Goal: Find specific page/section: Find specific page/section

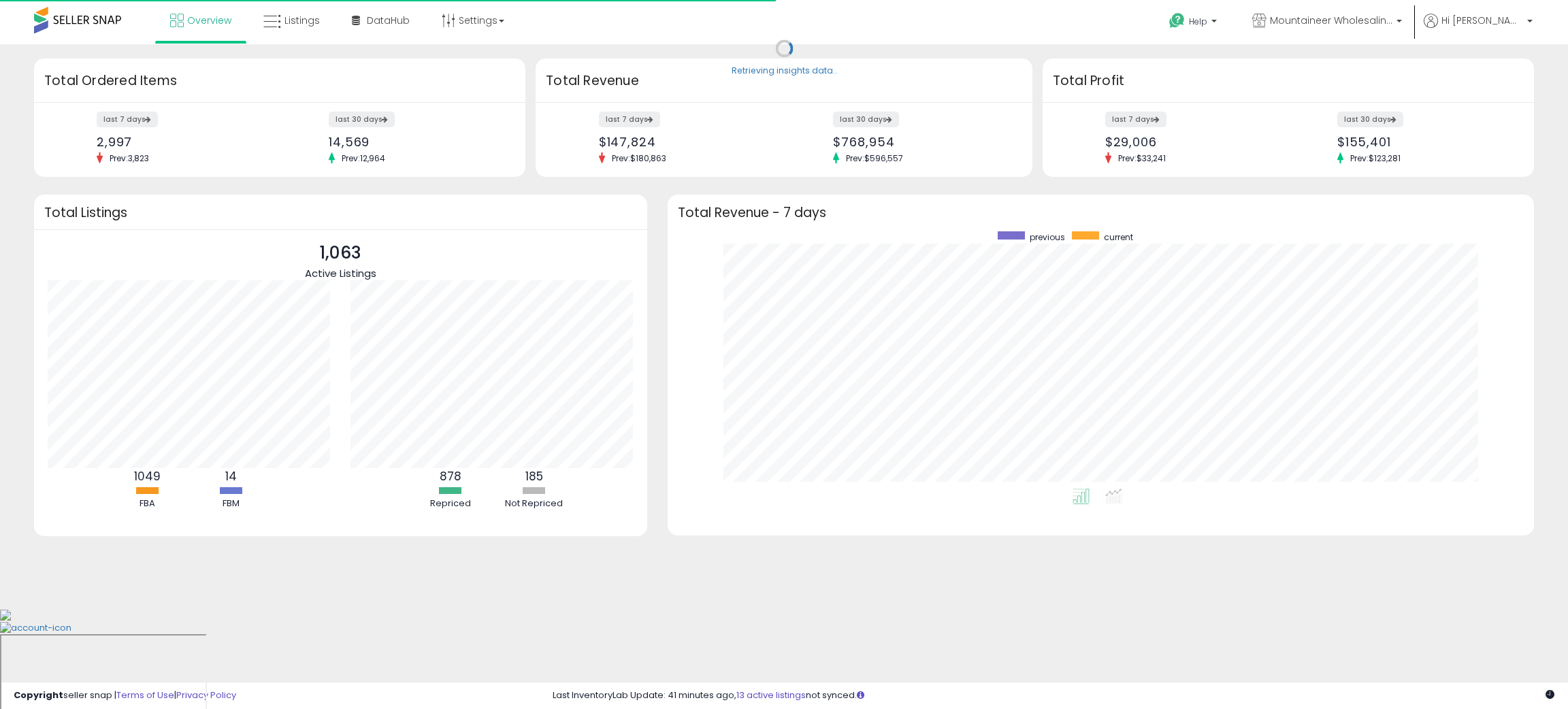
scroll to position [256, 838]
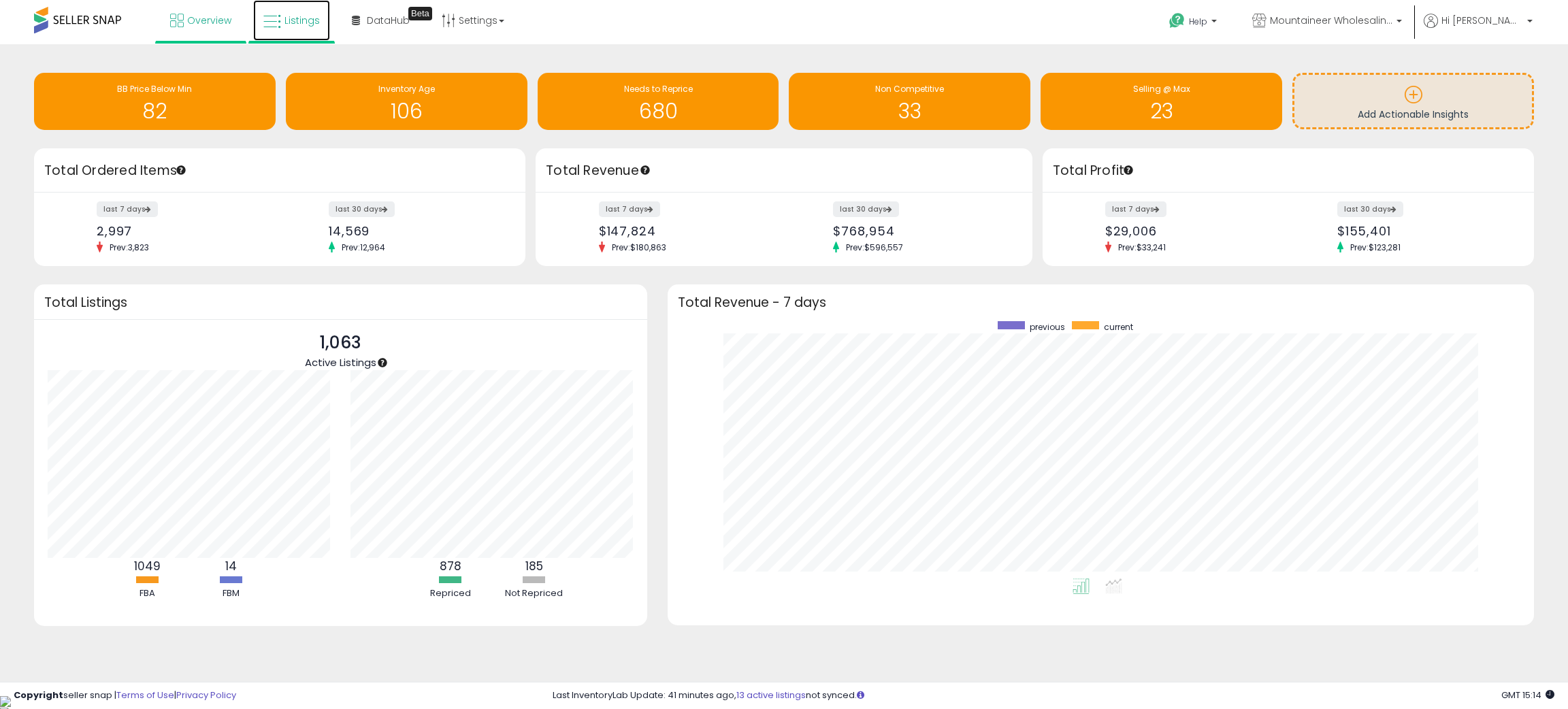
click at [284, 15] on span "Listings" at bounding box center [302, 20] width 36 height 13
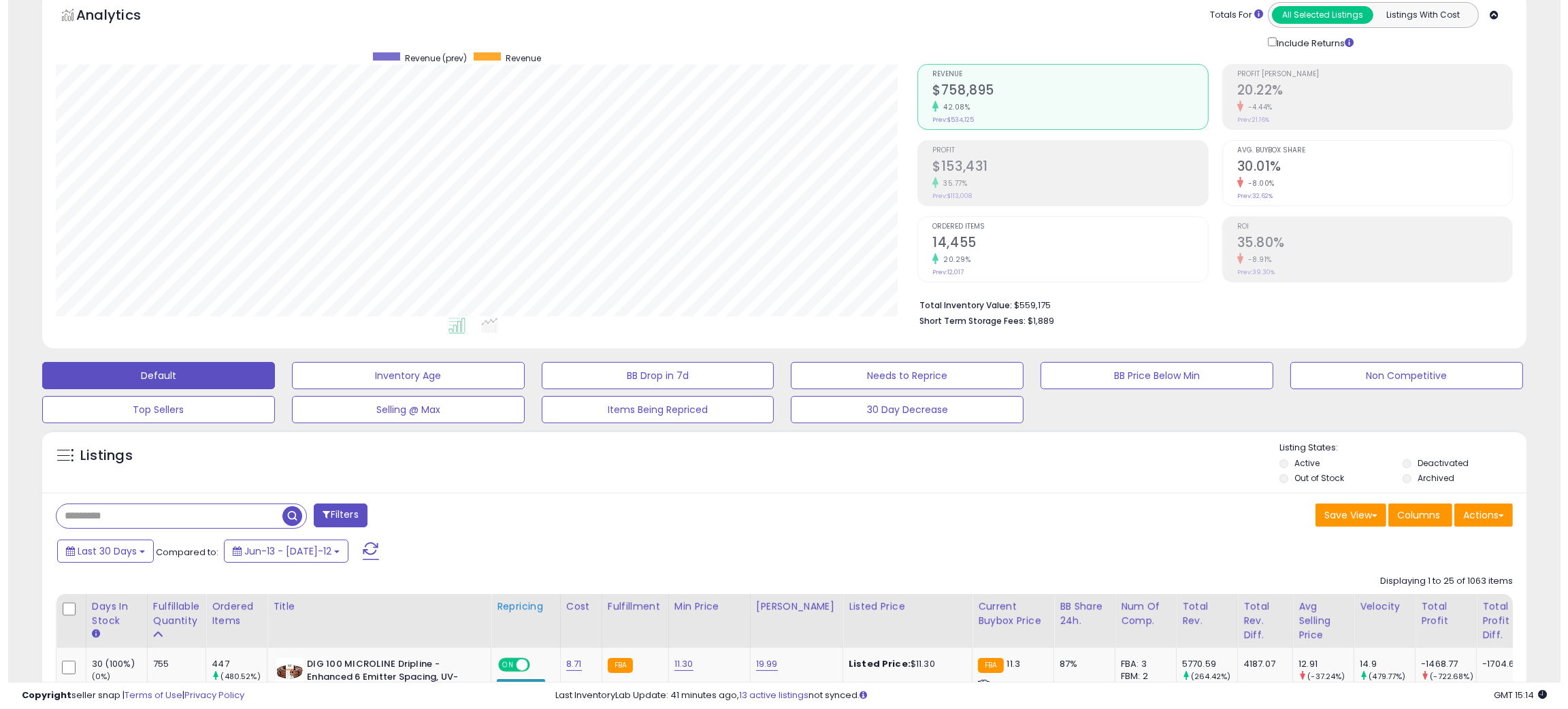
scroll to position [102, 0]
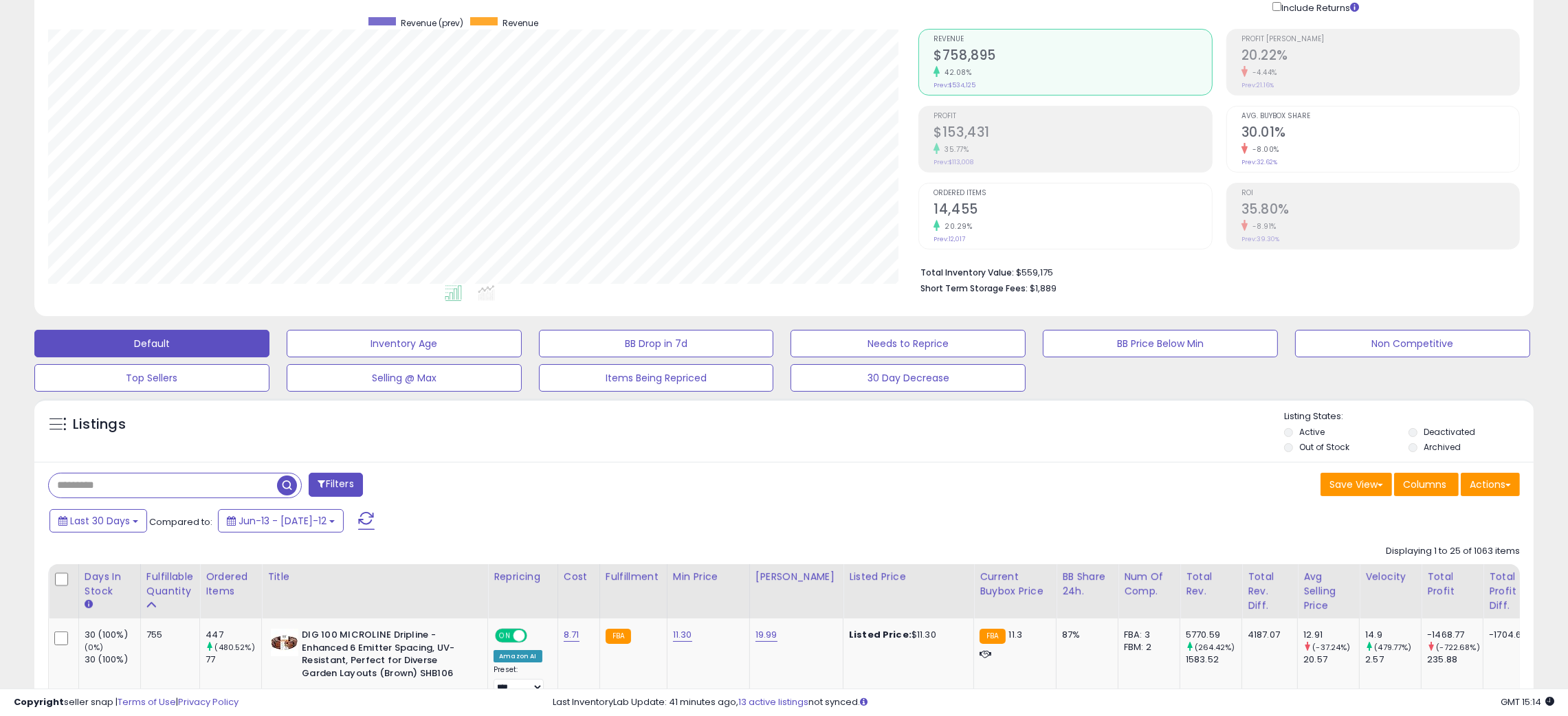
click at [205, 490] on input "text" at bounding box center [163, 485] width 229 height 24
type input "*********"
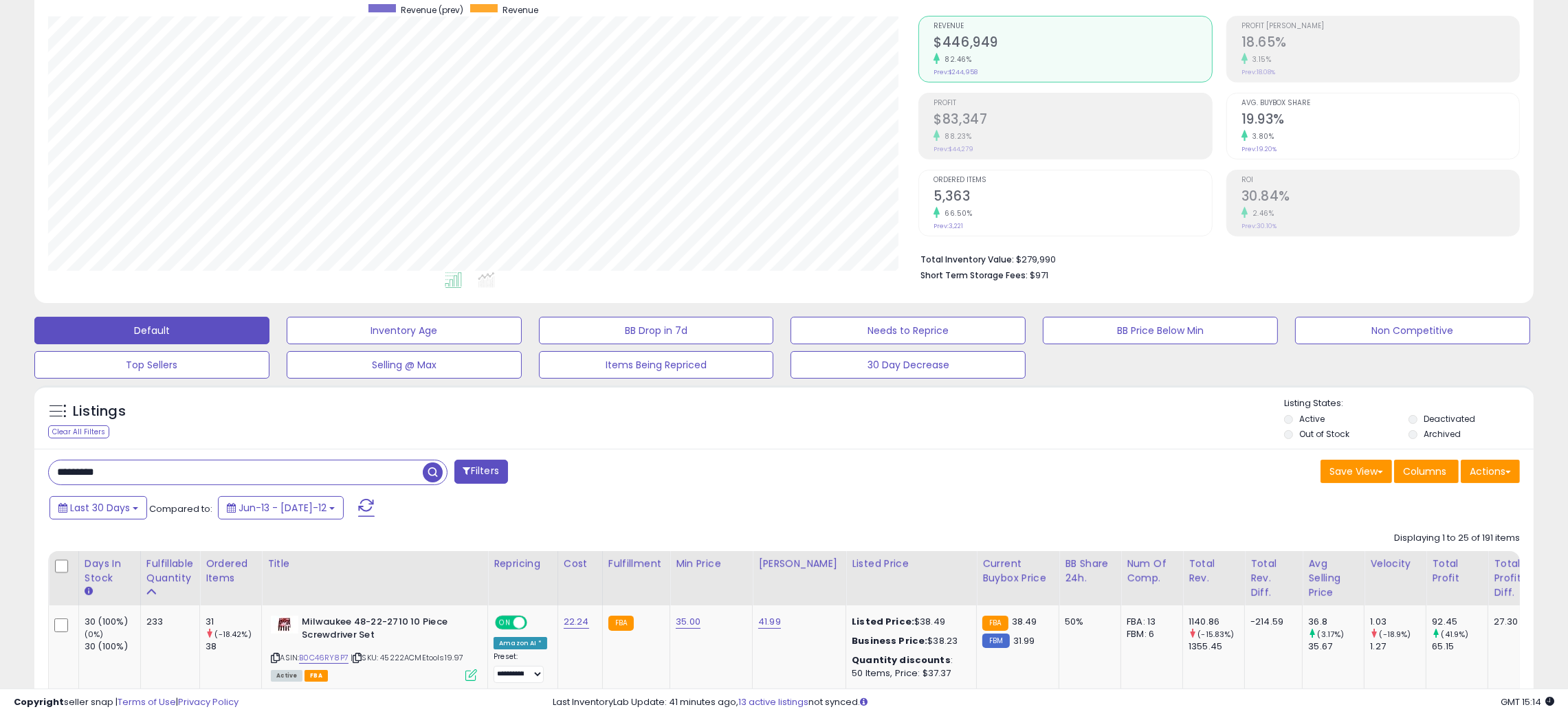
scroll to position [308, 0]
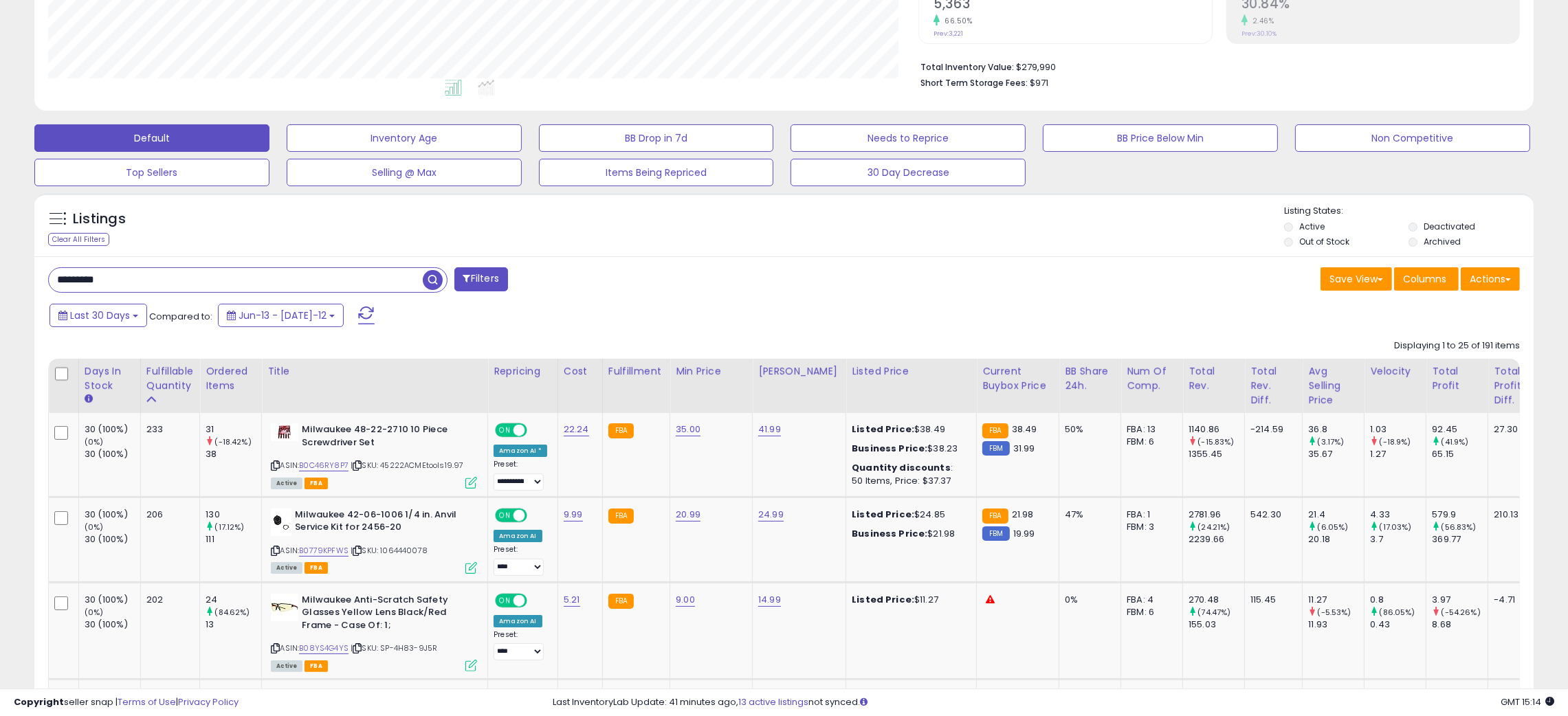
drag, startPoint x: 246, startPoint y: 282, endPoint x: 59, endPoint y: 261, distance: 188.2
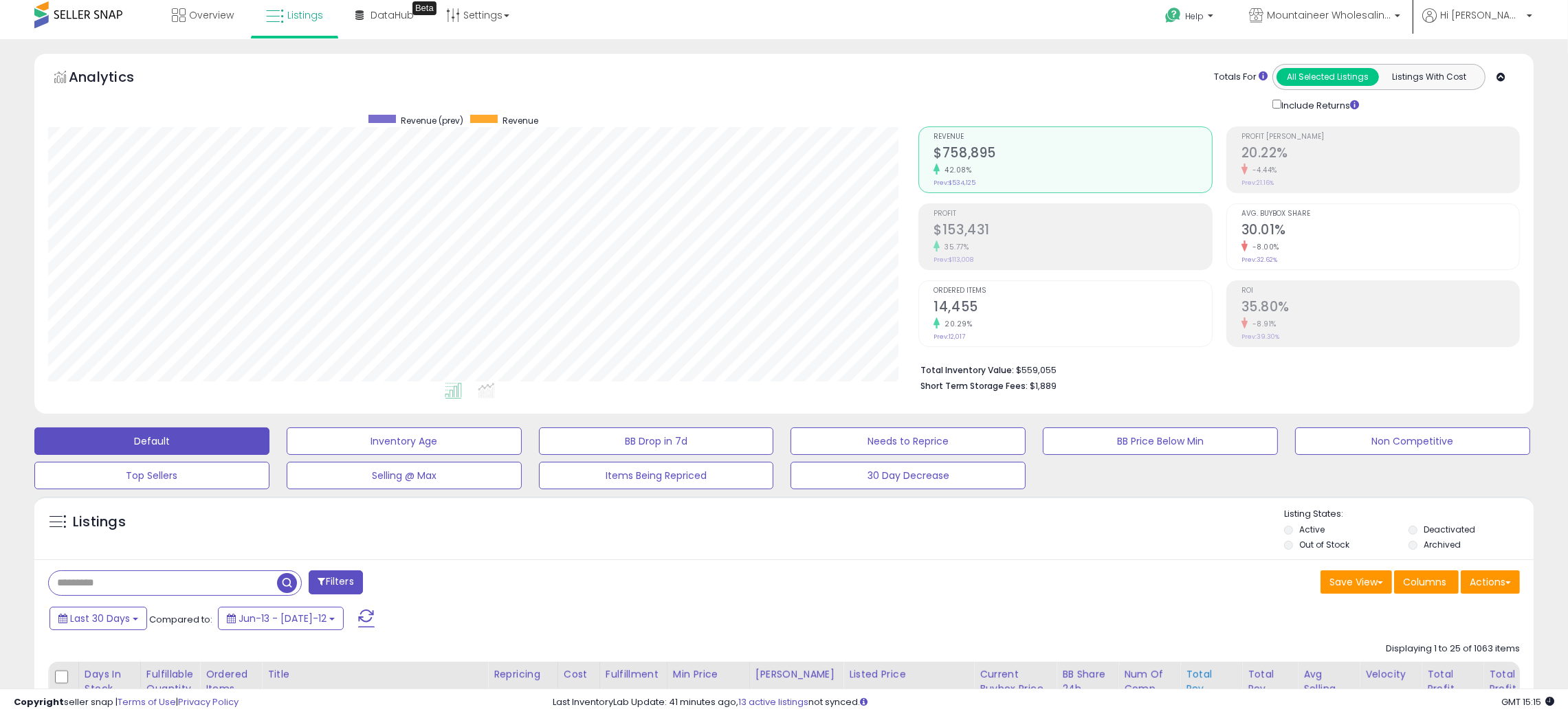
scroll to position [0, 0]
